Goal: Find specific page/section: Find specific page/section

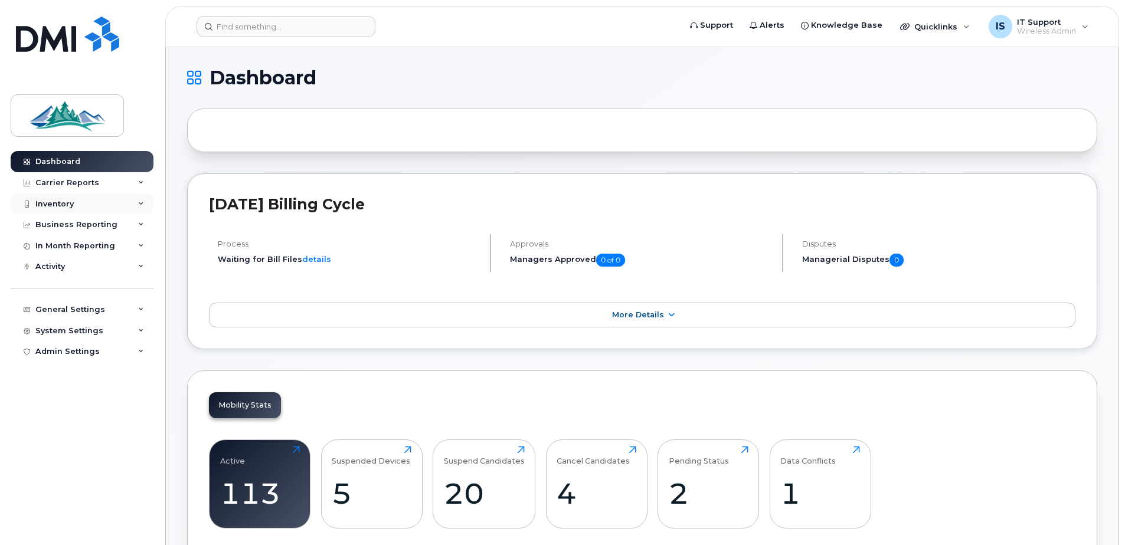
click at [58, 201] on div "Inventory" at bounding box center [54, 204] width 38 height 9
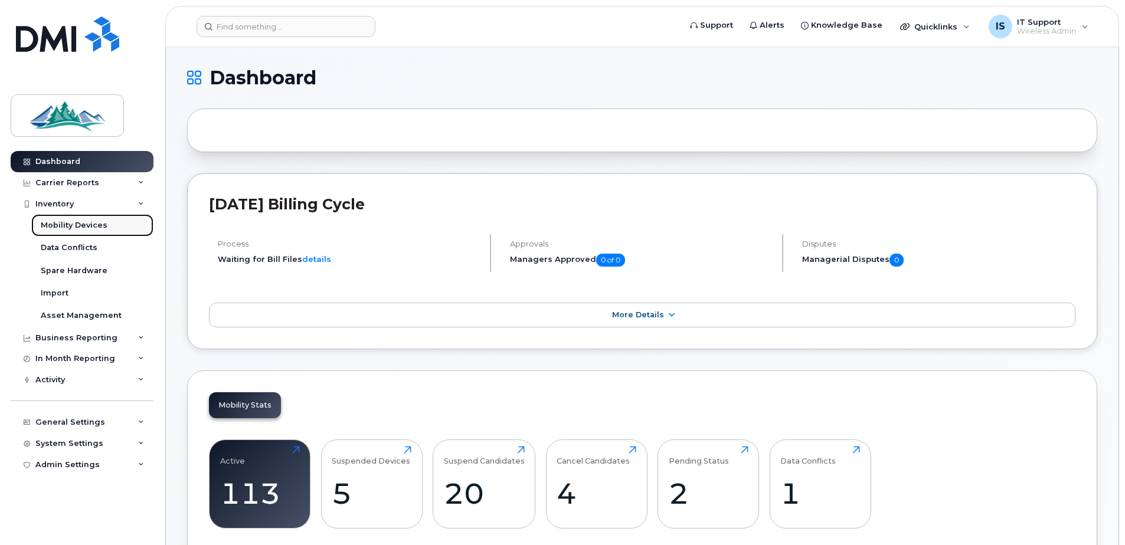
click at [64, 224] on div "Mobility Devices" at bounding box center [74, 225] width 67 height 11
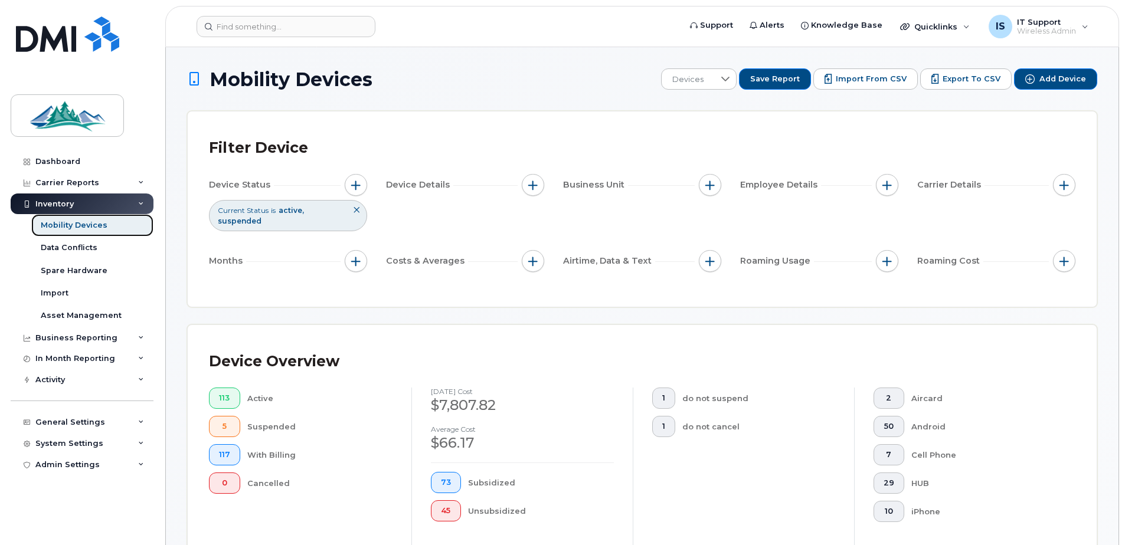
click at [66, 225] on div "Mobility Devices" at bounding box center [74, 225] width 67 height 11
click at [66, 226] on div "Mobility Devices" at bounding box center [74, 225] width 67 height 11
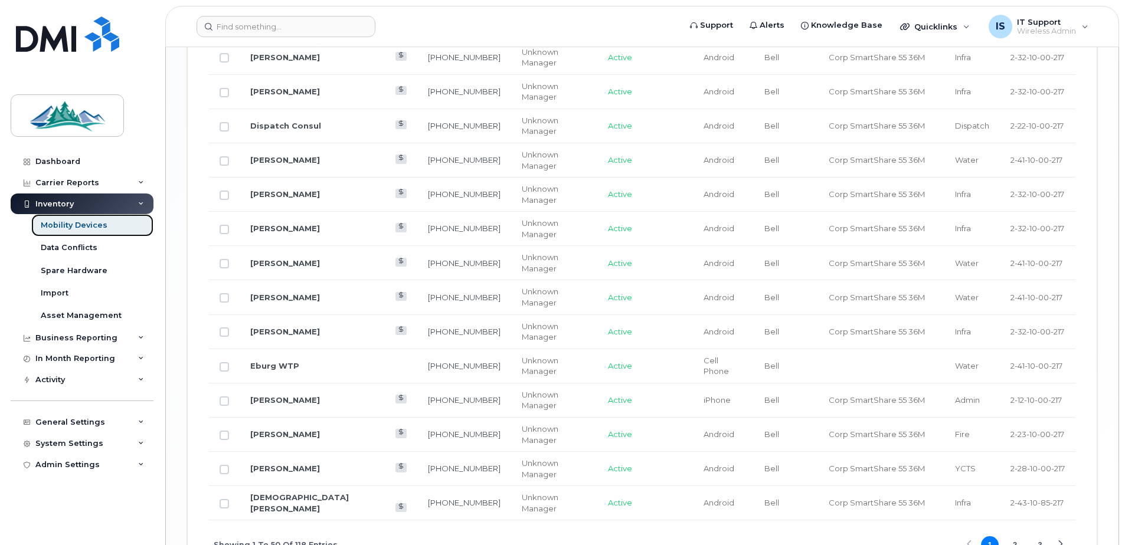
scroll to position [1948, 0]
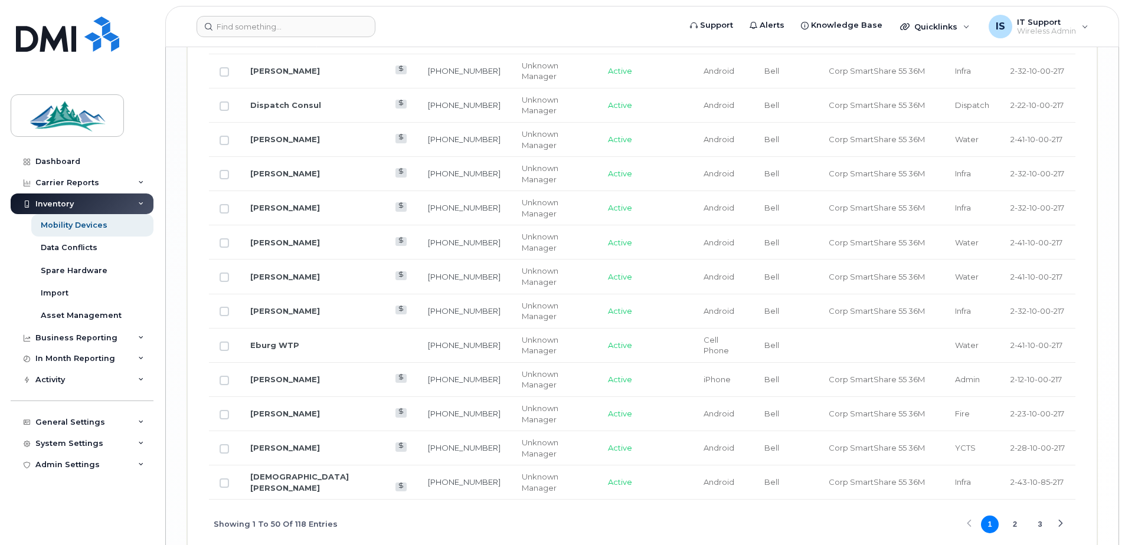
click at [1017, 526] on button "2" at bounding box center [1015, 525] width 18 height 18
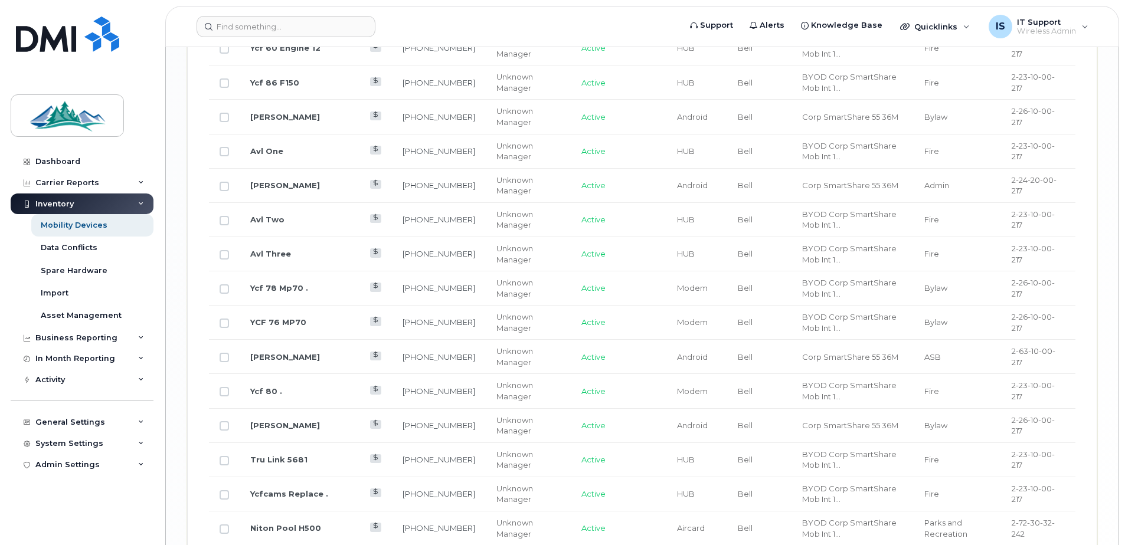
scroll to position [1952, 0]
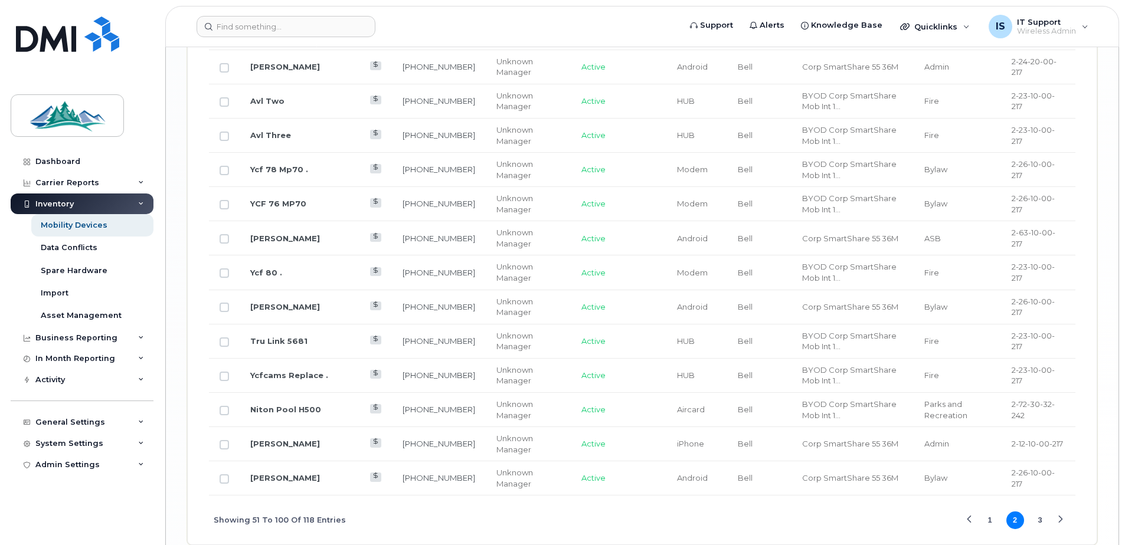
click at [1061, 520] on div "Next Page" at bounding box center [1061, 521] width 8 height 8
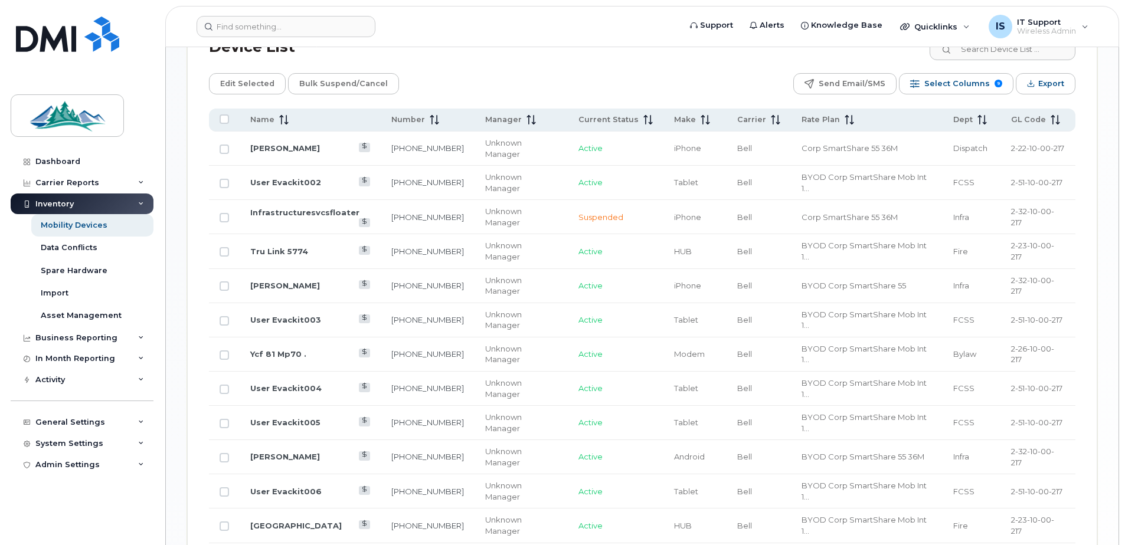
scroll to position [716, 0]
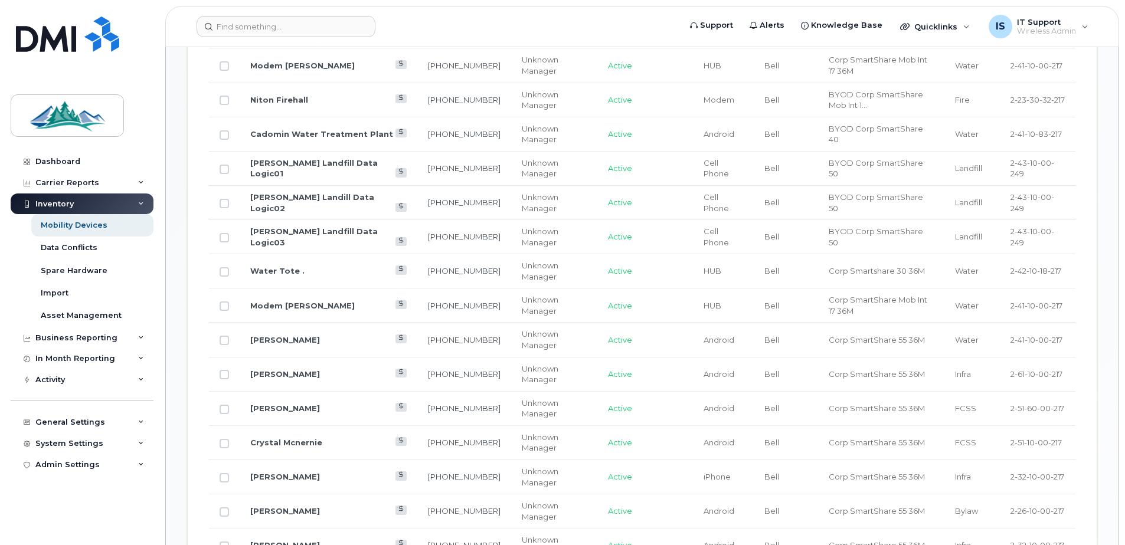
scroll to position [834, 0]
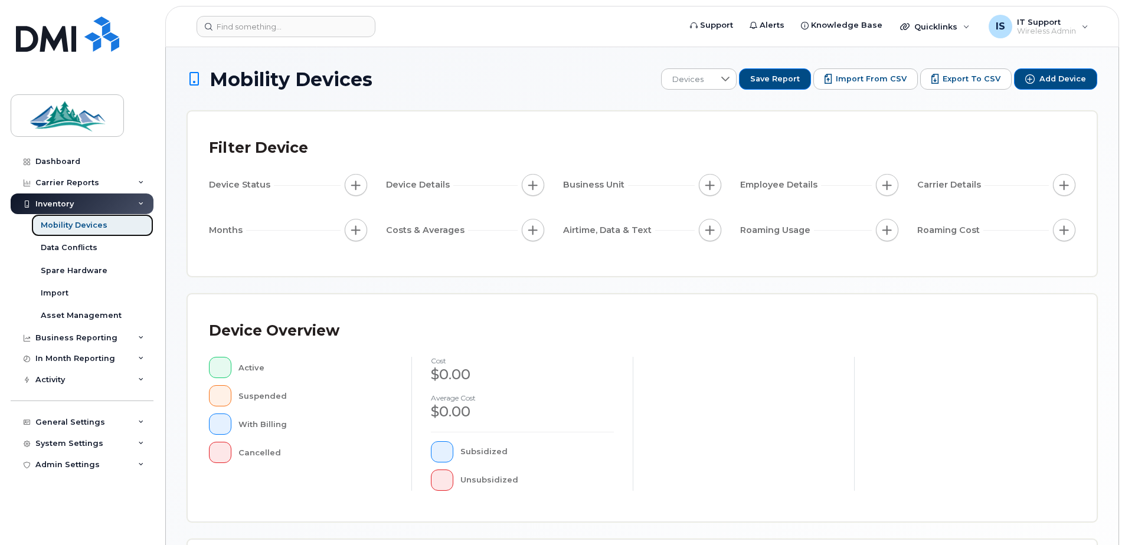
click at [84, 224] on div "Mobility Devices" at bounding box center [74, 225] width 67 height 11
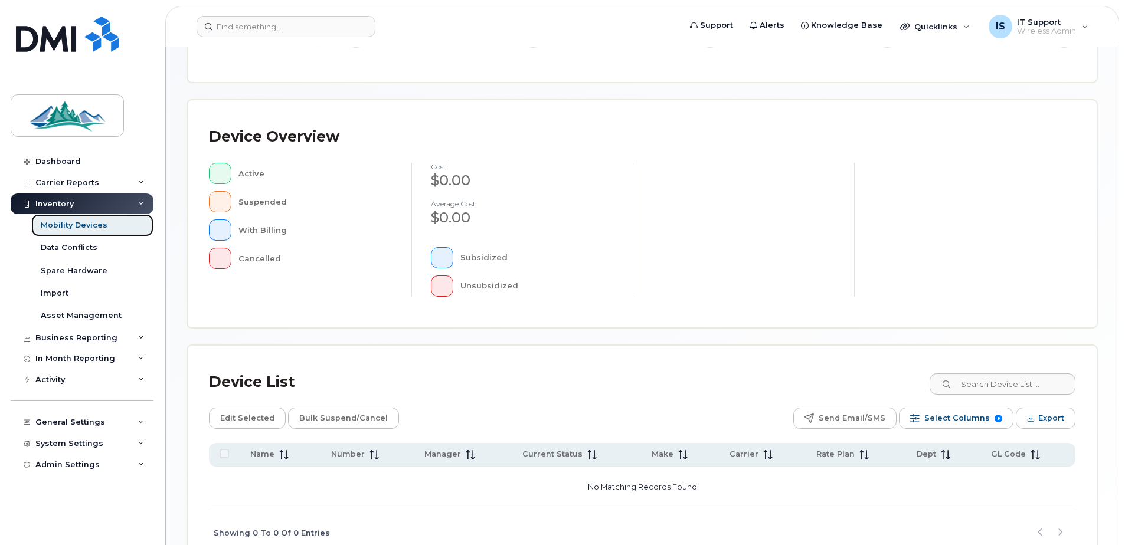
scroll to position [266, 0]
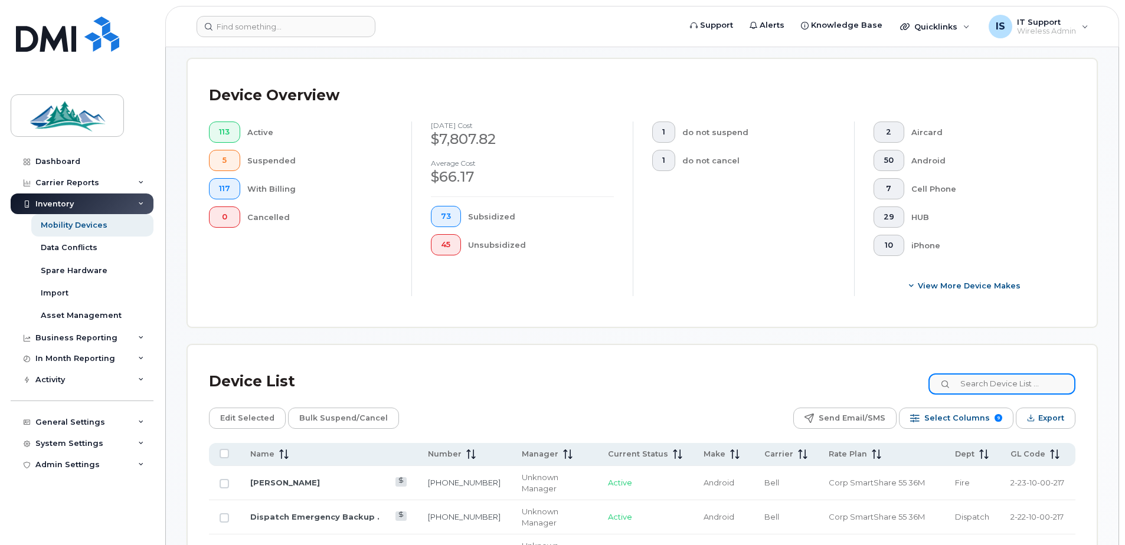
click at [1027, 393] on input at bounding box center [1002, 384] width 147 height 21
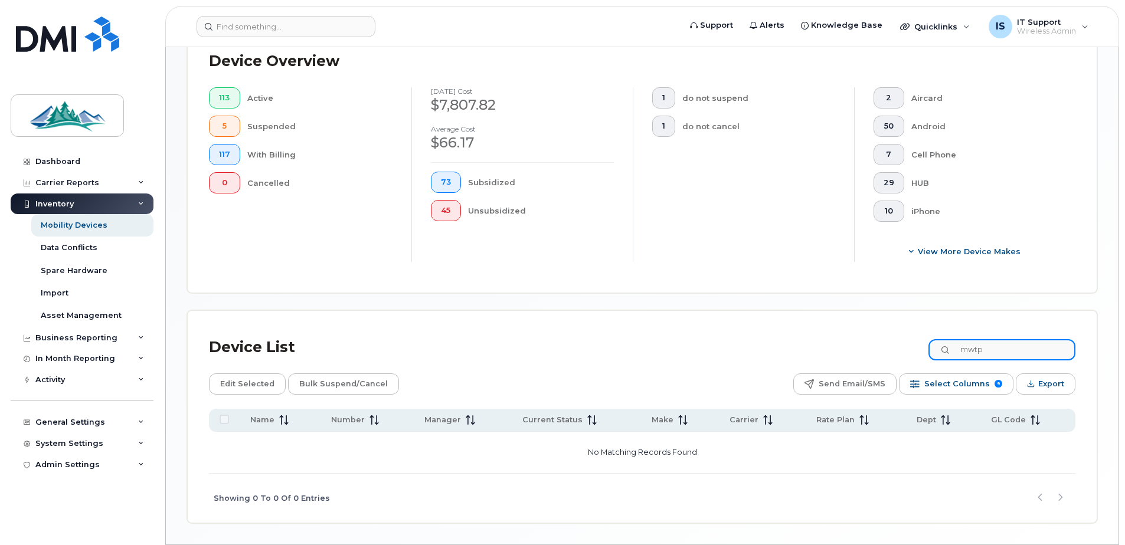
scroll to position [338, 0]
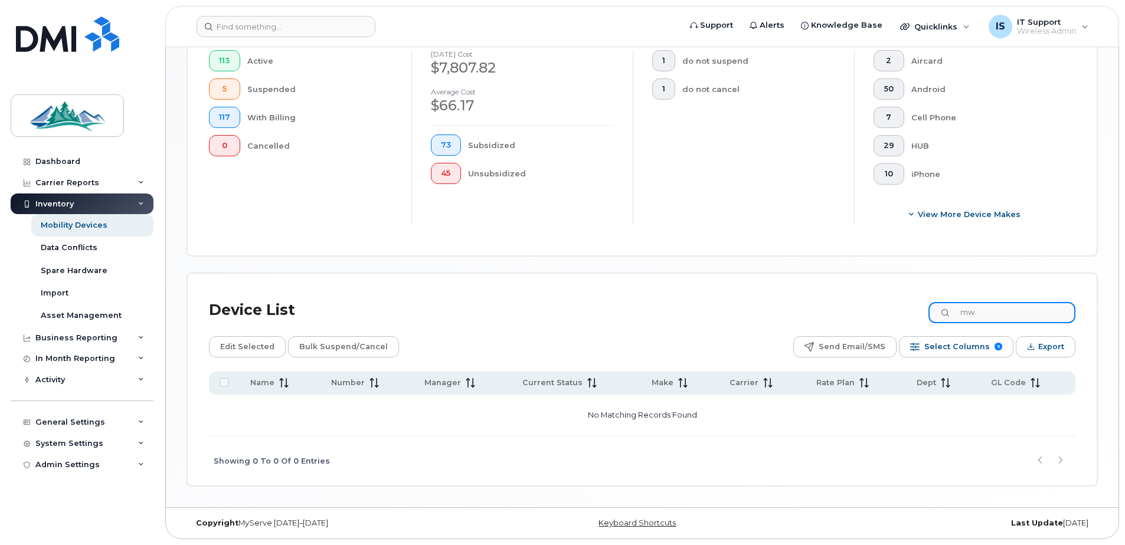
type input "m"
type input "wls"
